Goal: Task Accomplishment & Management: Use online tool/utility

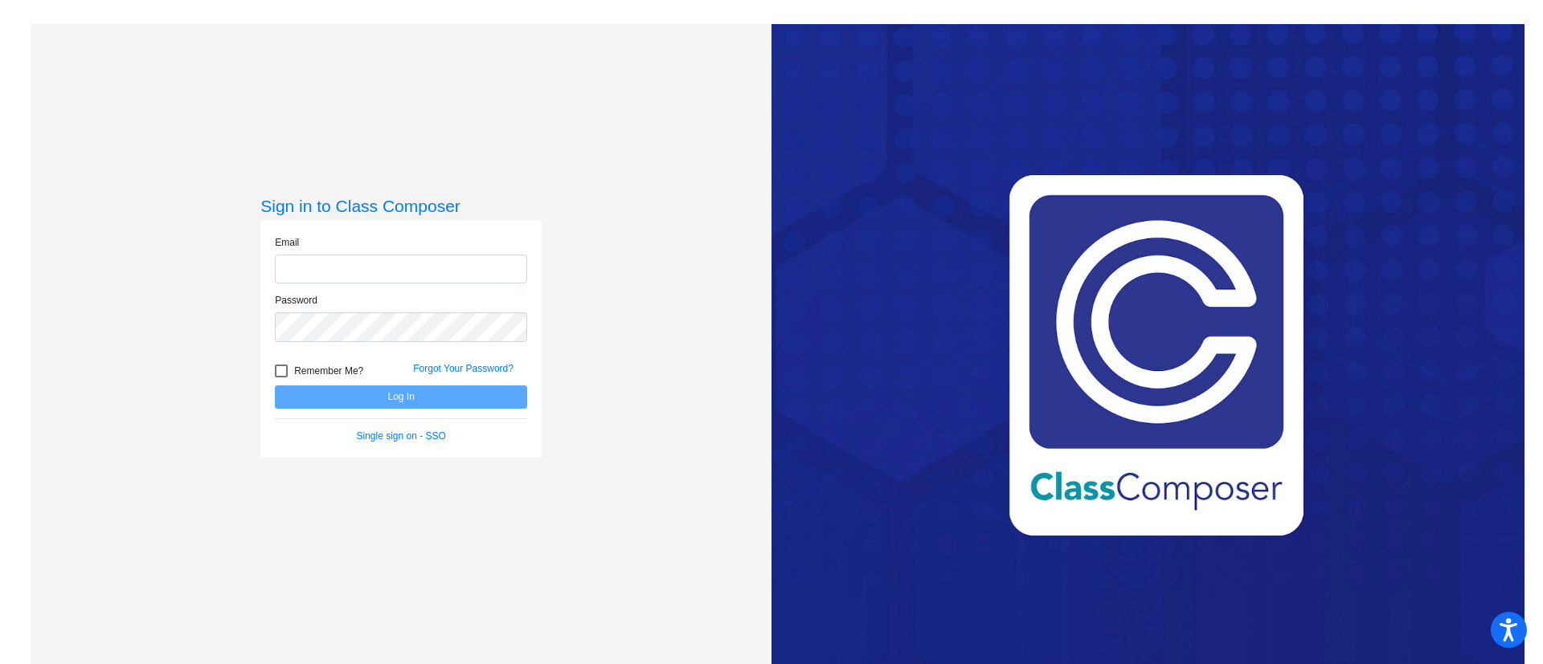
click at [508, 258] on input "email" at bounding box center [401, 270] width 252 height 30
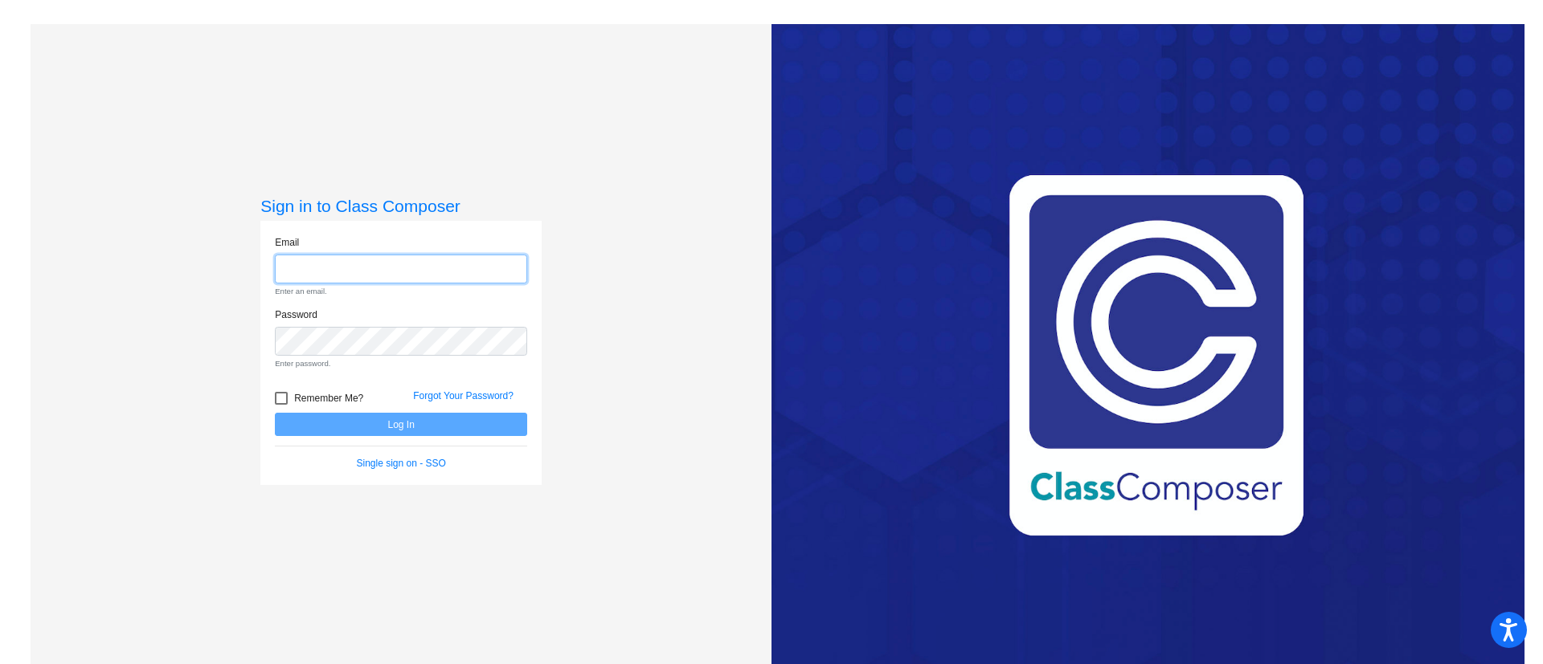
type input "jopalewski@hart.k12.mi.us"
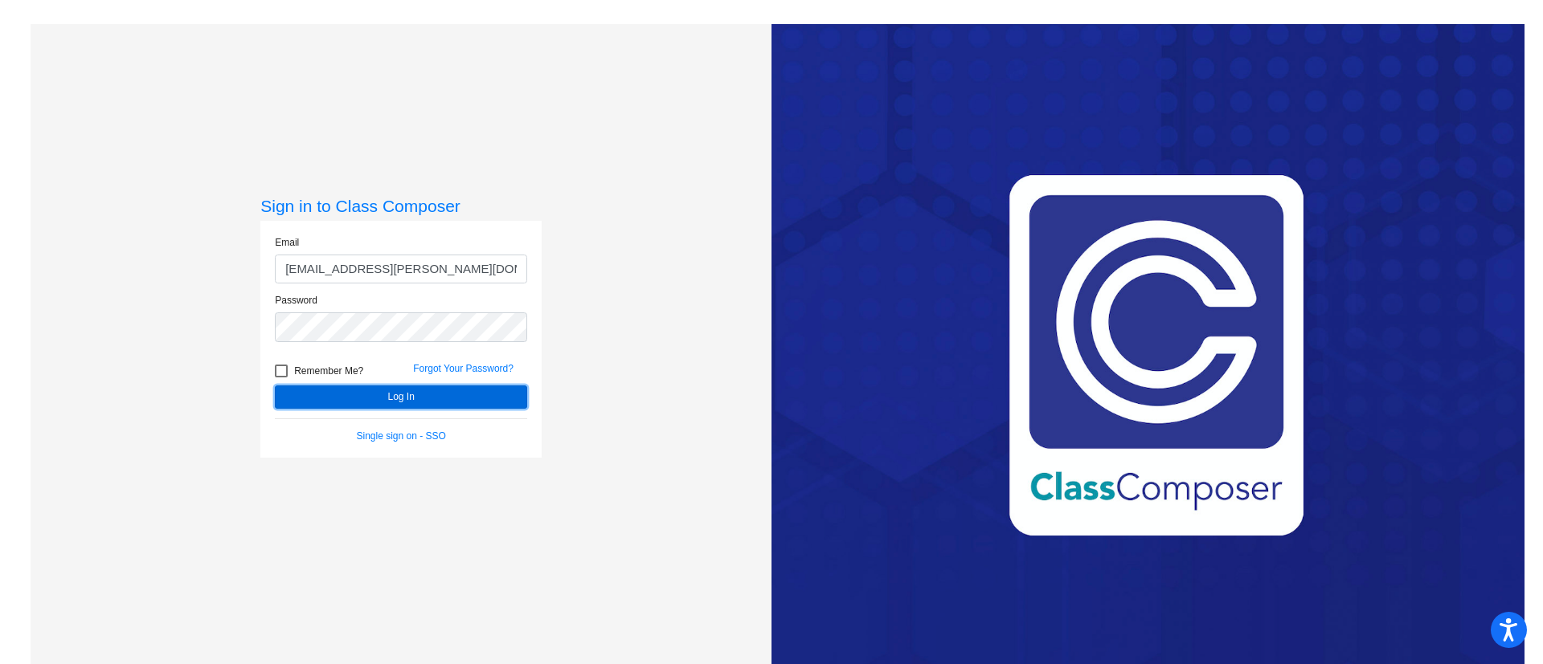
click at [334, 394] on button "Log In" at bounding box center [401, 397] width 252 height 23
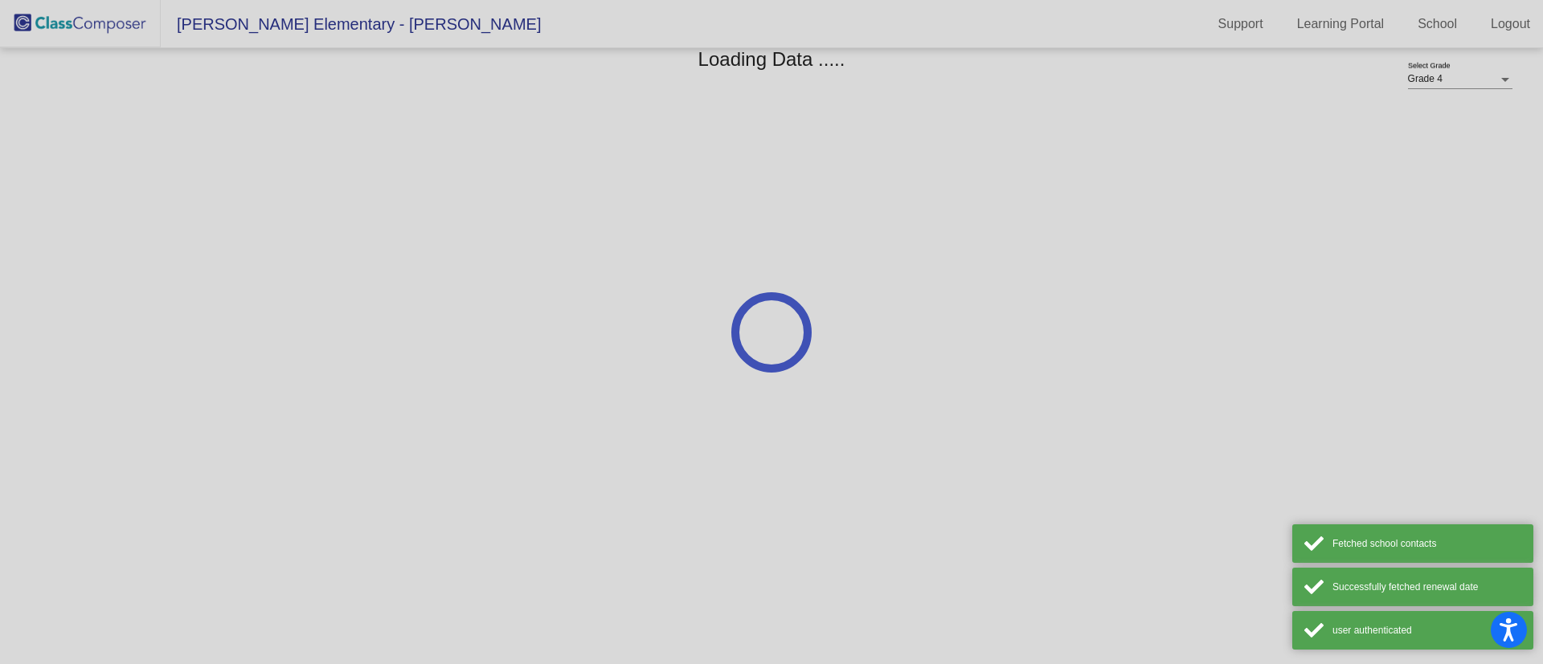
click at [453, 407] on div at bounding box center [771, 332] width 1543 height 664
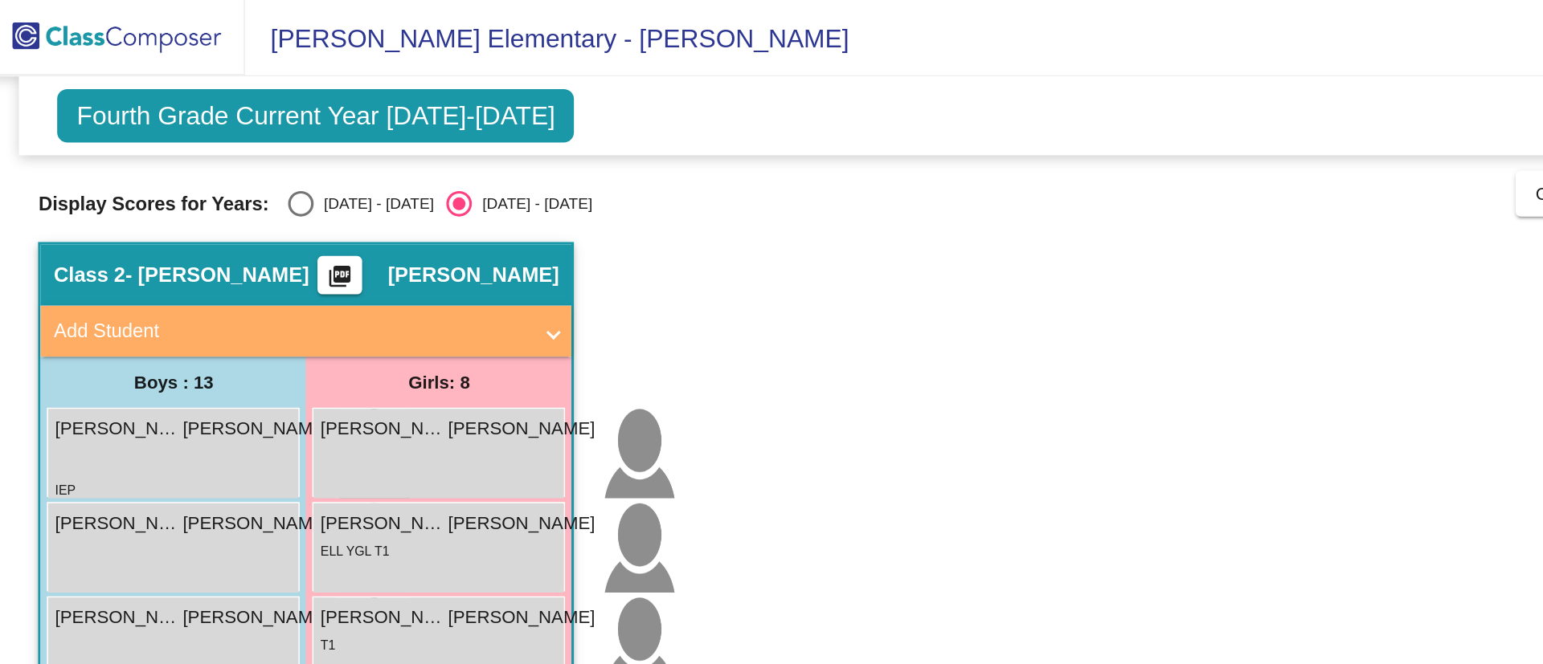
click at [210, 66] on span "Fourth Grade Current Year 2025-2026" at bounding box center [205, 73] width 325 height 34
click at [207, 68] on span "Fourth Grade Current Year 2025-2026" at bounding box center [205, 73] width 325 height 34
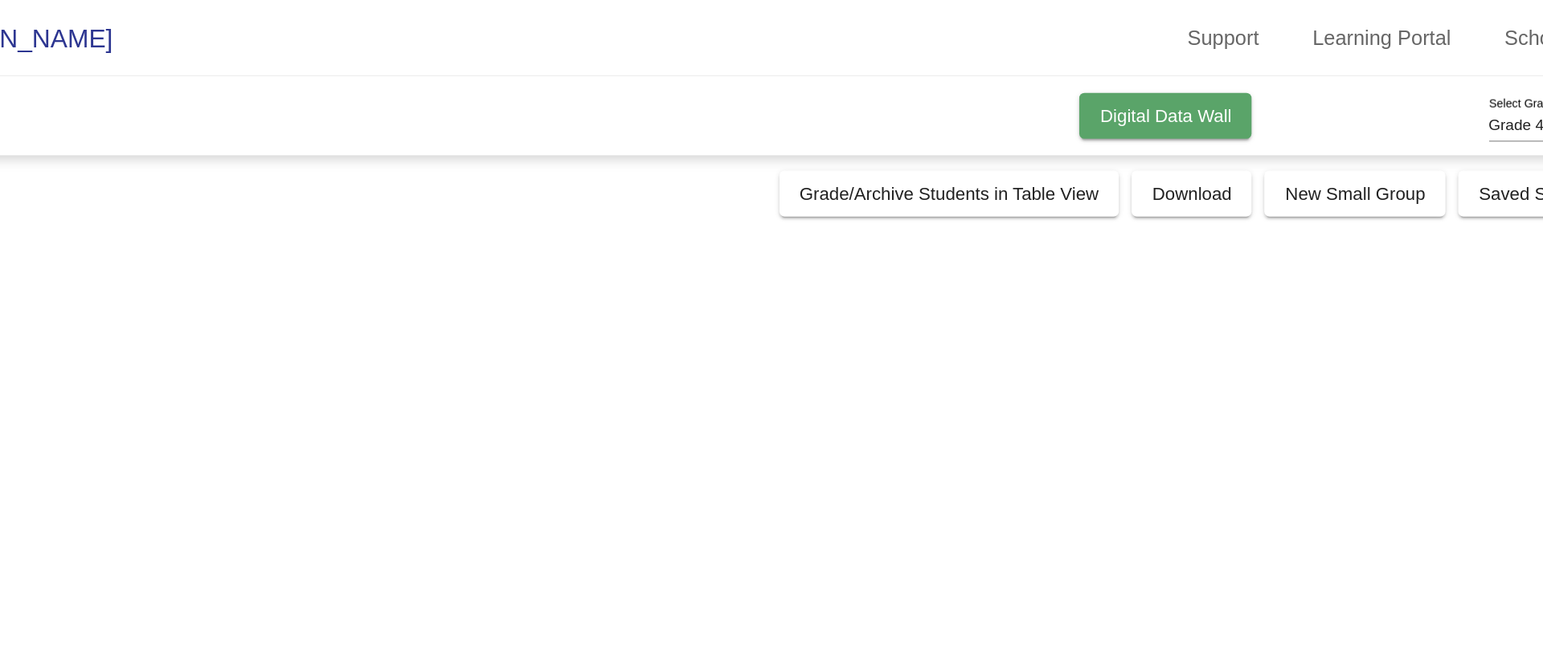
click at [1170, 78] on span "Digital Data Wall" at bounding box center [1204, 73] width 83 height 13
click at [1170, 78] on div "Fourth Grade Current Year 2025-2026 Add, Move, or Retain Students Off On Incomi…" at bounding box center [770, 73] width 1505 height 50
